Goal: Task Accomplishment & Management: Use online tool/utility

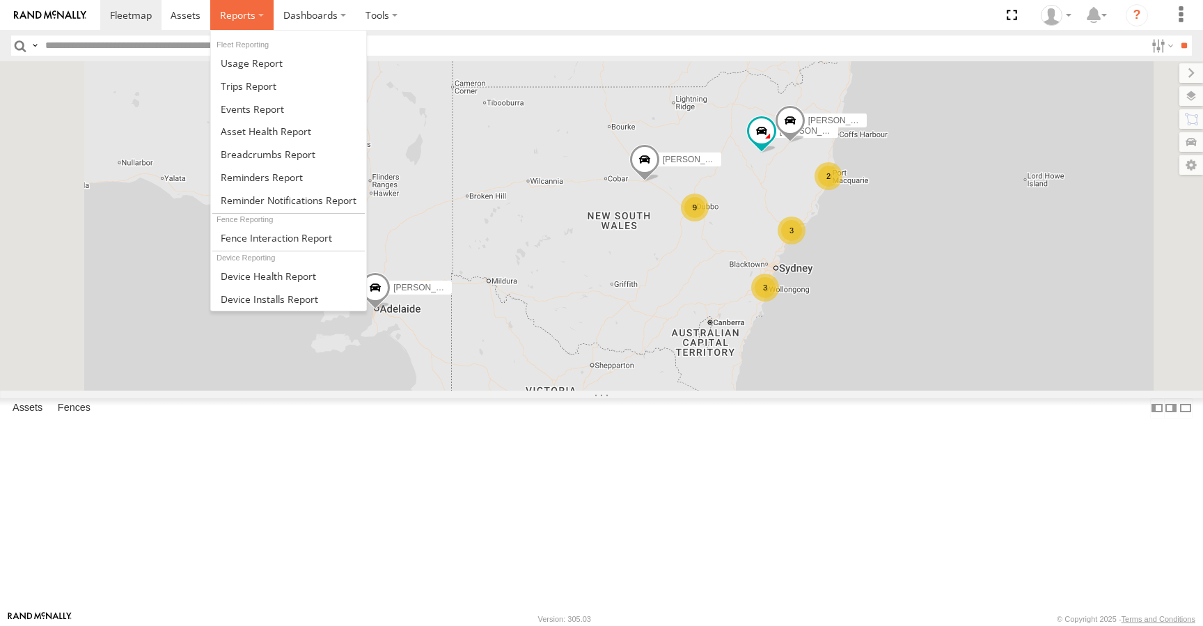
click at [263, 13] on label at bounding box center [241, 15] width 63 height 30
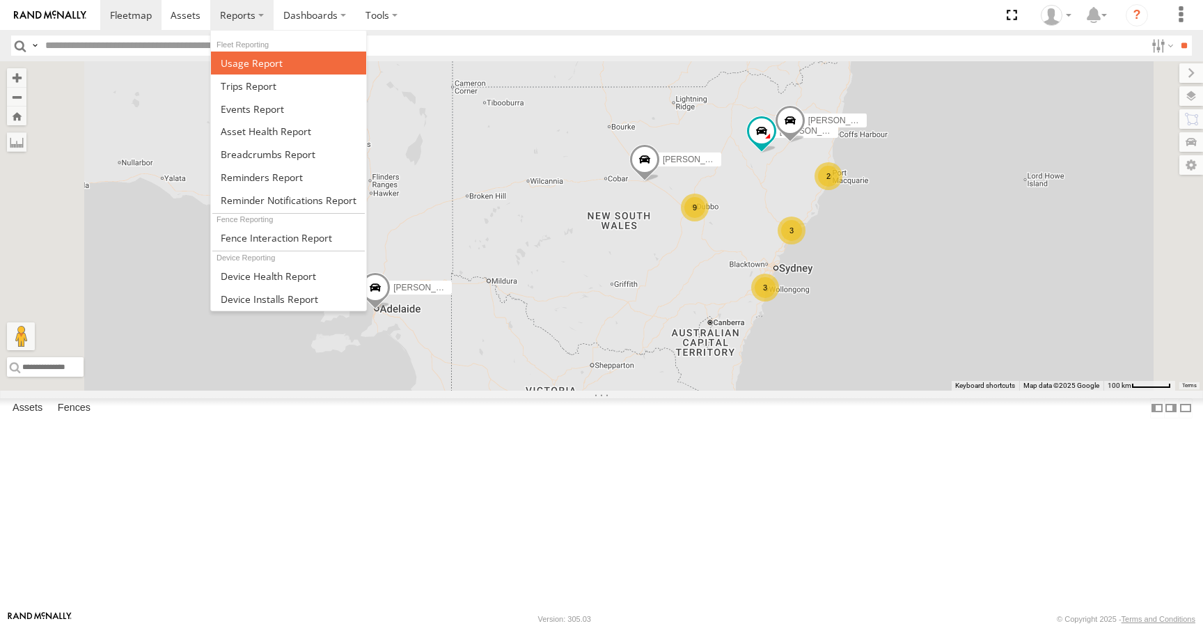
click at [258, 68] on span at bounding box center [252, 62] width 62 height 13
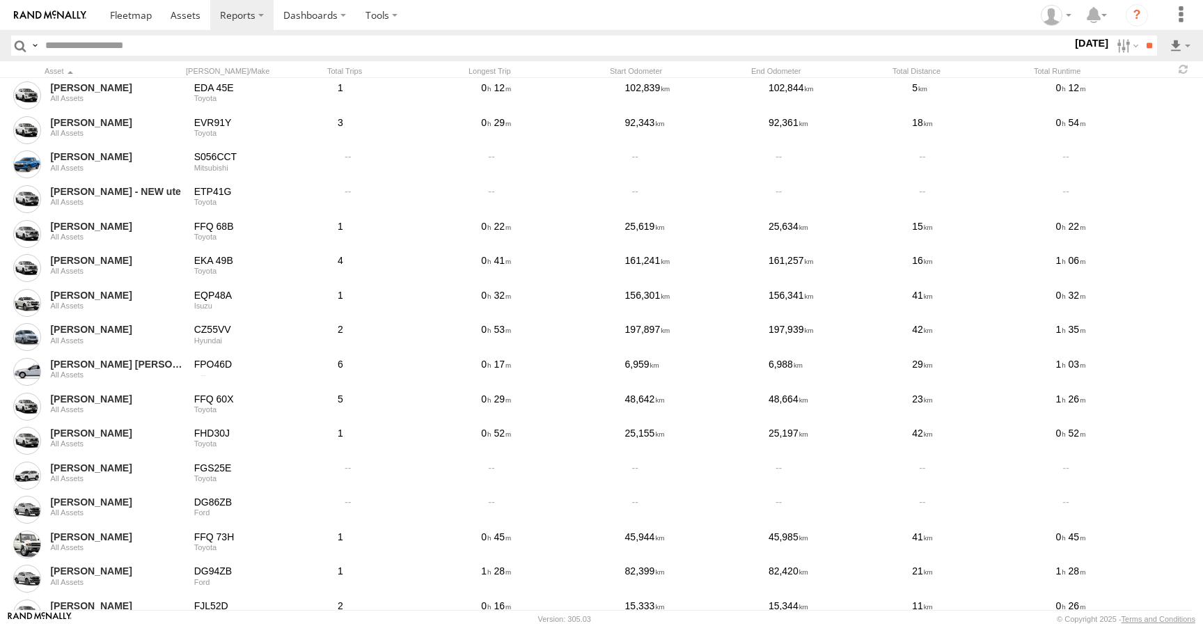
click at [1097, 47] on label "[DATE]" at bounding box center [1091, 43] width 39 height 15
click at [0, 0] on label at bounding box center [0, 0] width 0 height 0
click at [1146, 49] on input "**" at bounding box center [1149, 46] width 16 height 20
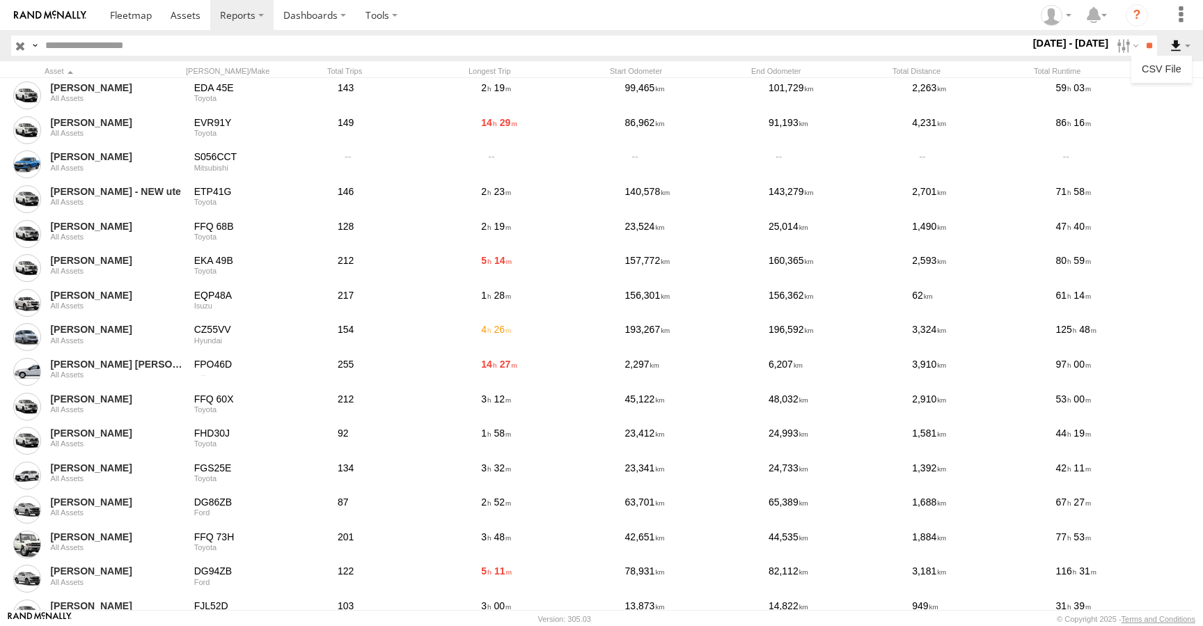
click at [1180, 48] on label at bounding box center [1180, 46] width 24 height 20
click at [1175, 63] on link at bounding box center [1161, 68] width 49 height 21
